Goal: Task Accomplishment & Management: Complete application form

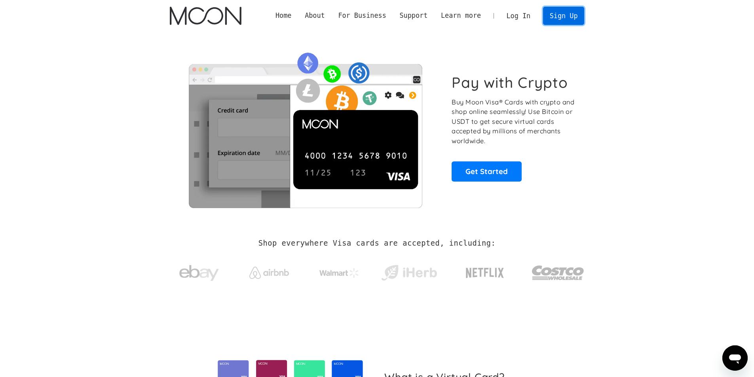
click at [568, 17] on link "Sign Up" at bounding box center [563, 16] width 41 height 18
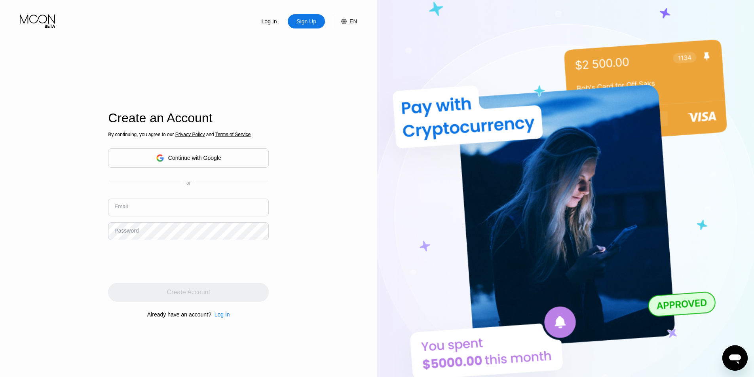
click at [160, 204] on input "text" at bounding box center [188, 208] width 161 height 18
click at [157, 207] on input "text" at bounding box center [188, 208] width 161 height 18
